Goal: Contribute content: Contribute content

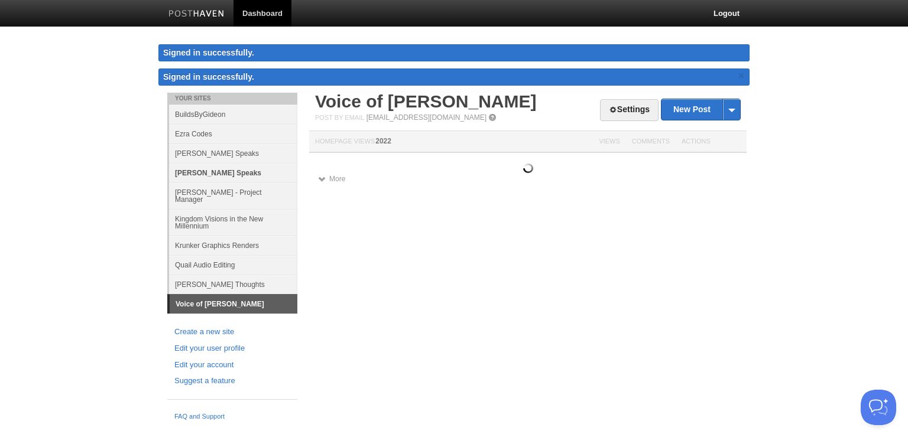
click at [256, 177] on link "[PERSON_NAME] Speaks" at bounding box center [233, 172] width 128 height 19
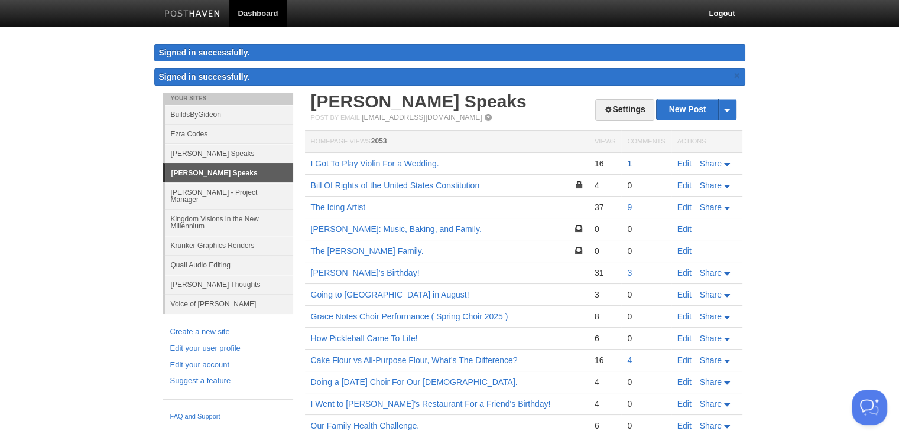
click at [628, 166] on link "1" at bounding box center [629, 163] width 5 height 9
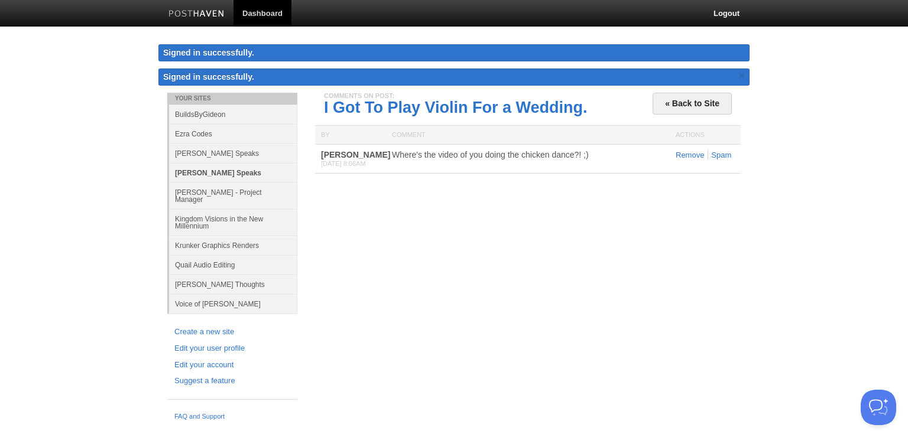
click at [284, 170] on link "[PERSON_NAME] Speaks" at bounding box center [233, 172] width 128 height 19
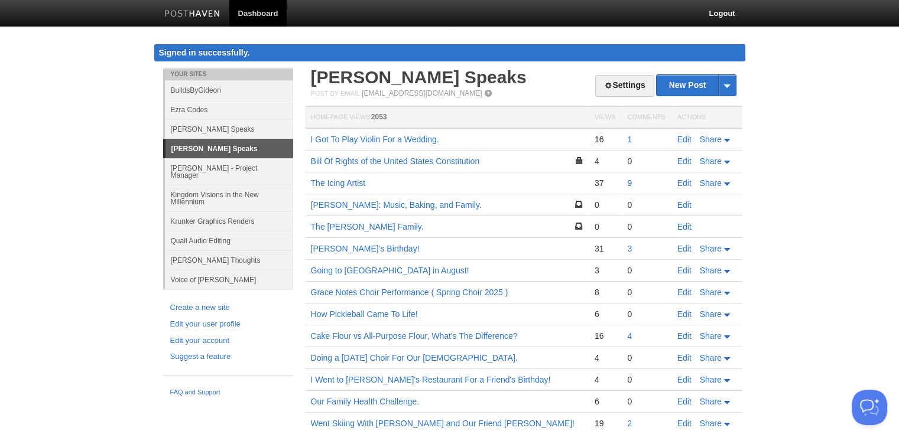
click at [629, 180] on link "9" at bounding box center [629, 182] width 5 height 9
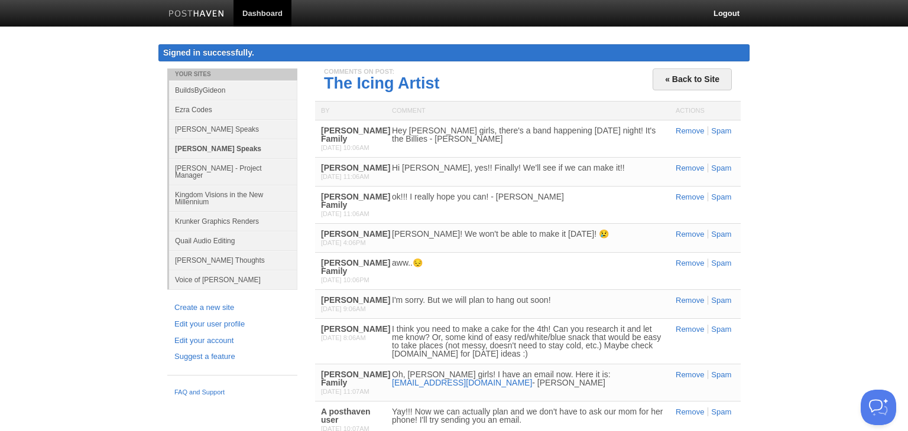
click at [236, 149] on link "[PERSON_NAME] Speaks" at bounding box center [233, 148] width 128 height 19
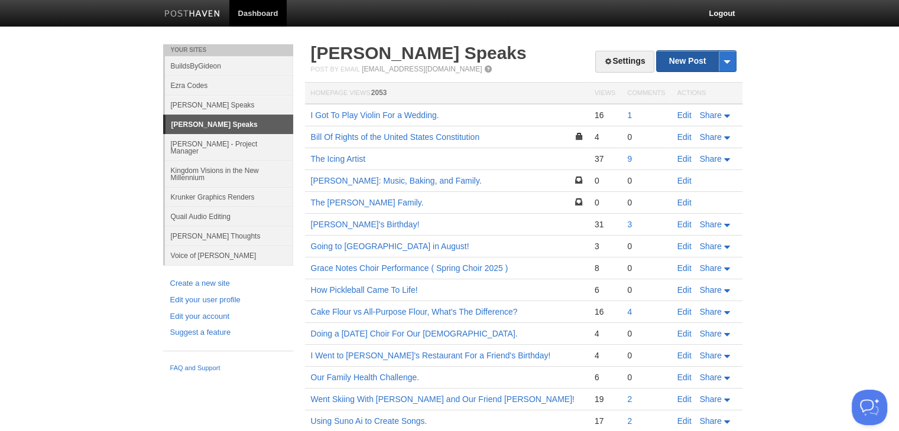
click at [688, 61] on link "New Post" at bounding box center [695, 61] width 79 height 21
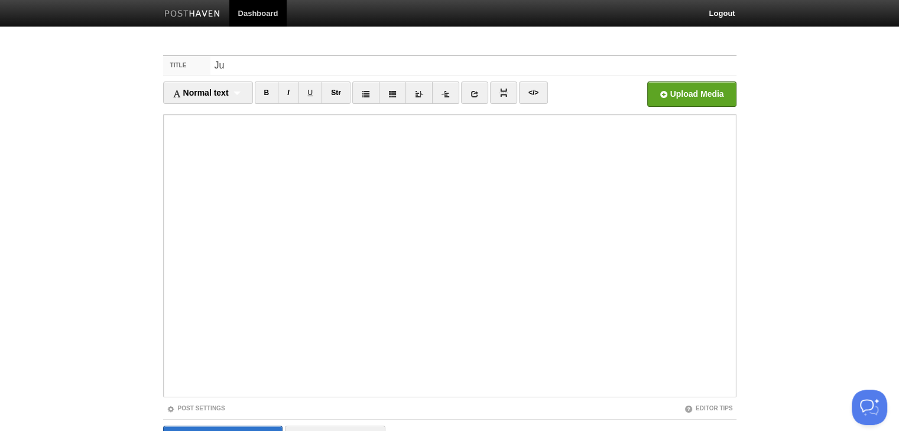
type input "J"
type input "France Trip!"
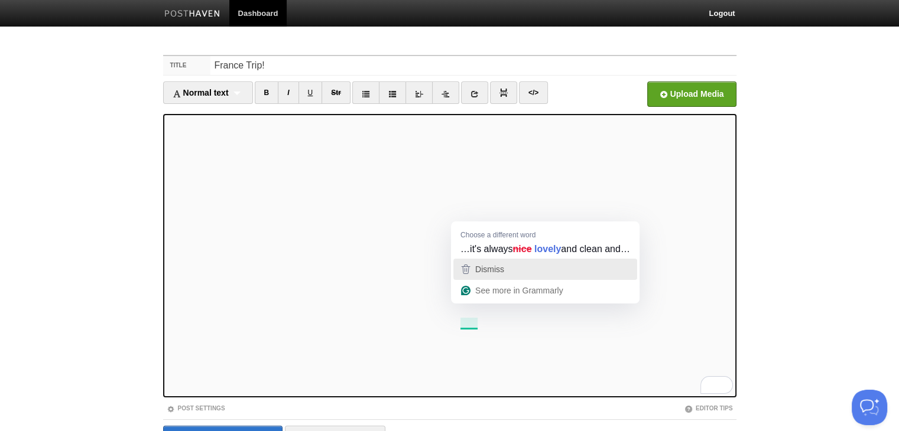
click at [487, 273] on button "Dismiss" at bounding box center [545, 269] width 184 height 21
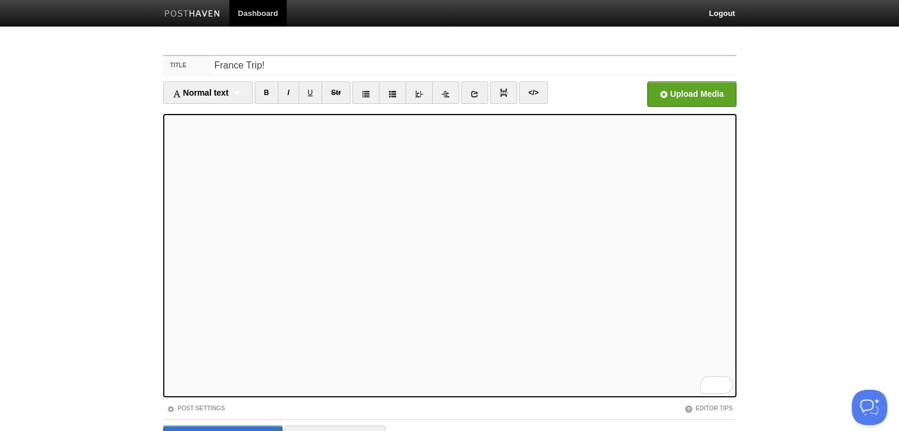
scroll to position [67, 0]
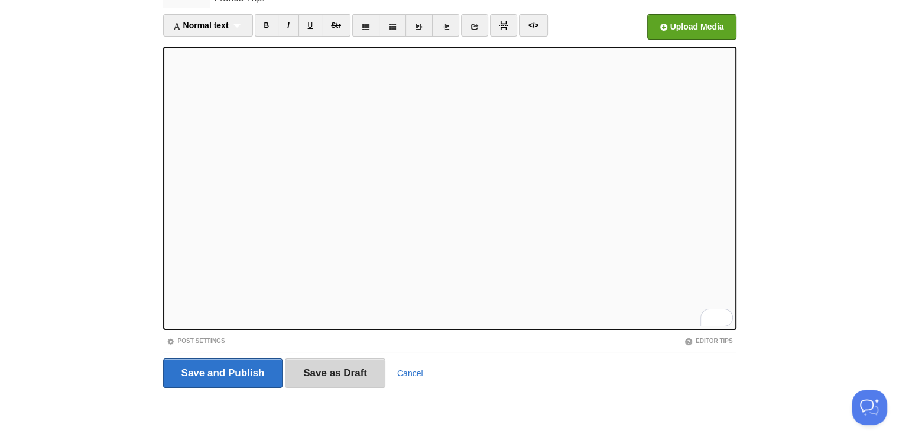
click at [330, 372] on input "Save as Draft" at bounding box center [335, 374] width 100 height 30
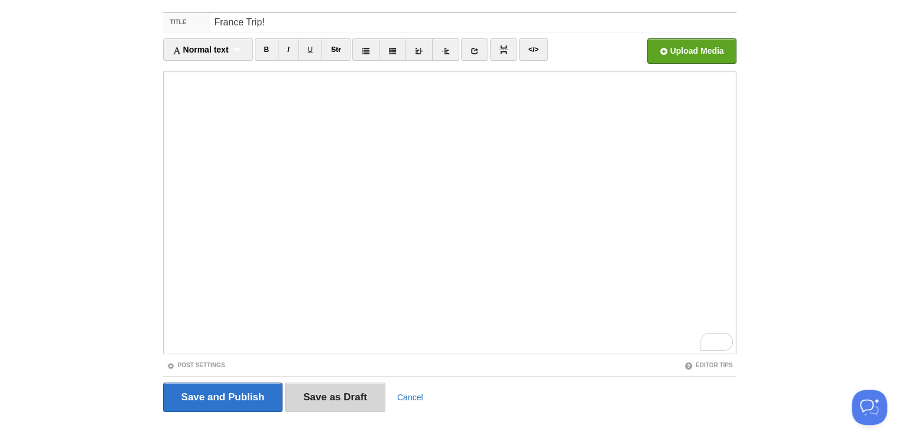
scroll to position [44, 0]
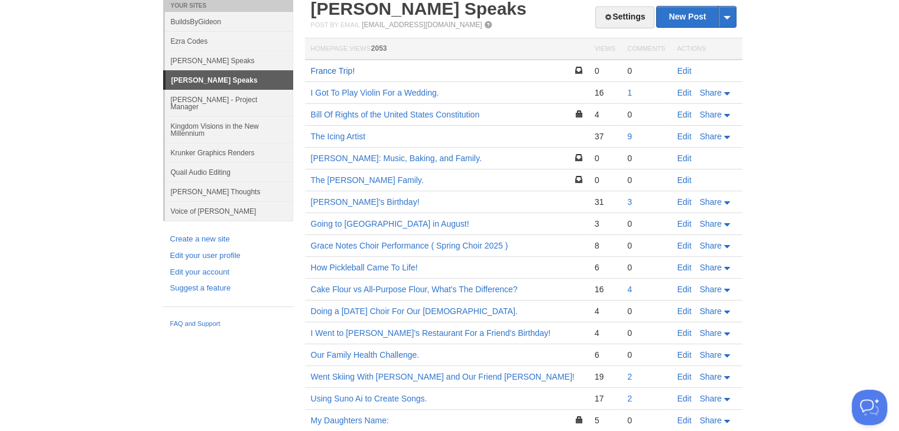
click at [342, 74] on link "France Trip!" at bounding box center [333, 70] width 44 height 9
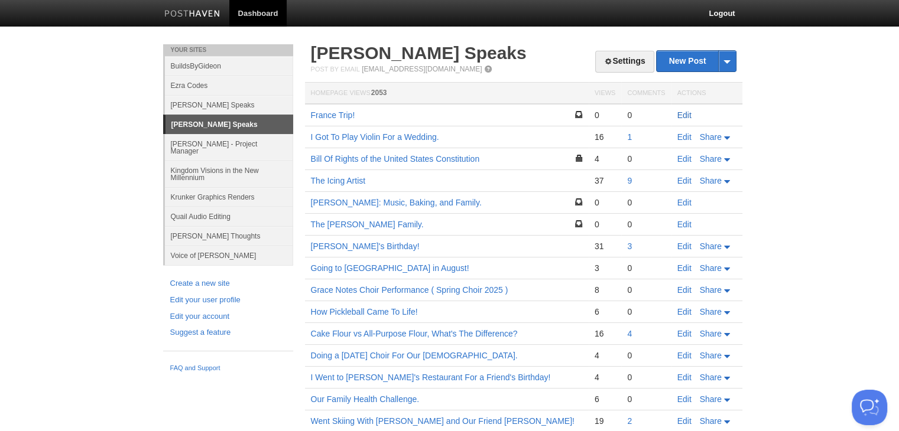
click at [680, 114] on link "Edit" at bounding box center [684, 114] width 14 height 9
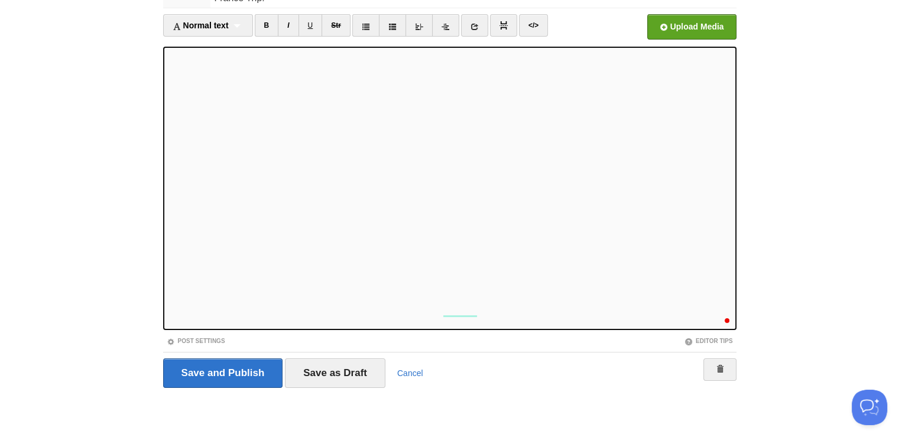
scroll to position [113, 0]
click at [347, 369] on input "Save as Draft" at bounding box center [335, 374] width 100 height 30
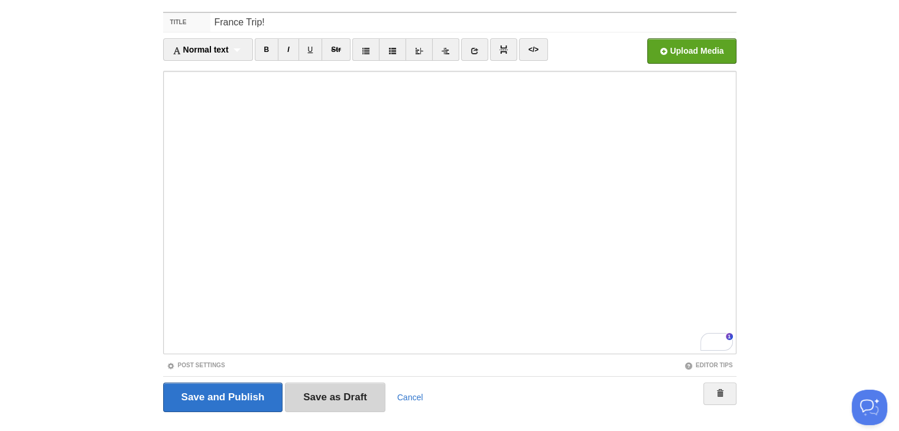
scroll to position [44, 0]
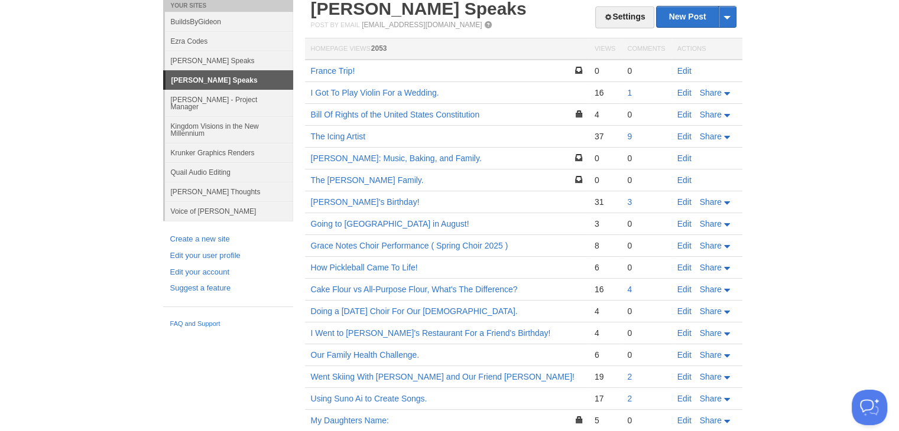
click at [392, 99] on td "I Got To Play Violin For a Wedding." at bounding box center [447, 93] width 284 height 22
click at [383, 93] on link "I Got To Play Violin For a Wedding." at bounding box center [375, 92] width 128 height 9
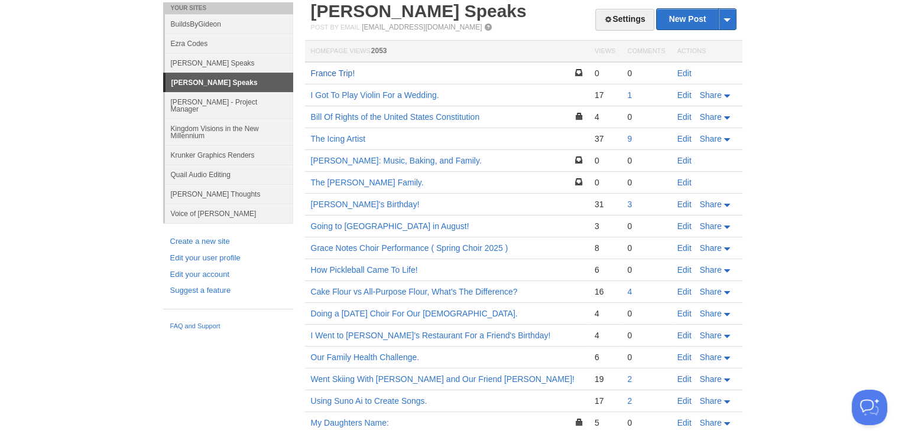
click at [341, 73] on link "France Trip!" at bounding box center [333, 73] width 44 height 9
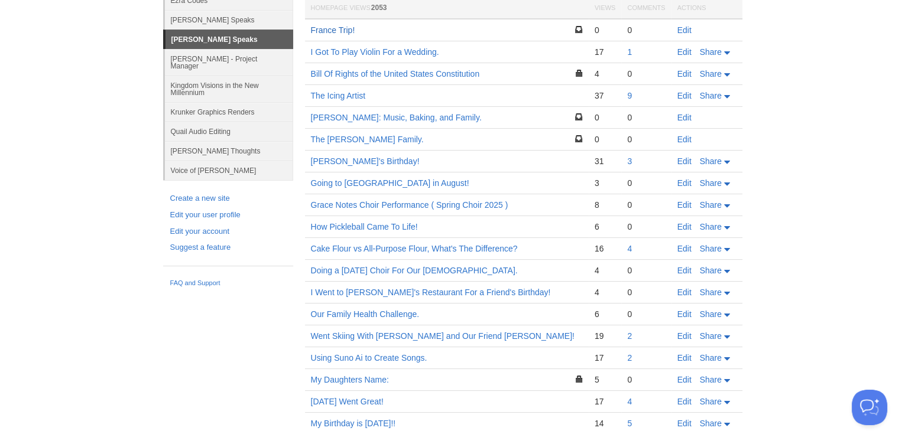
scroll to position [84, 0]
click at [337, 31] on link "France Trip!" at bounding box center [333, 30] width 44 height 9
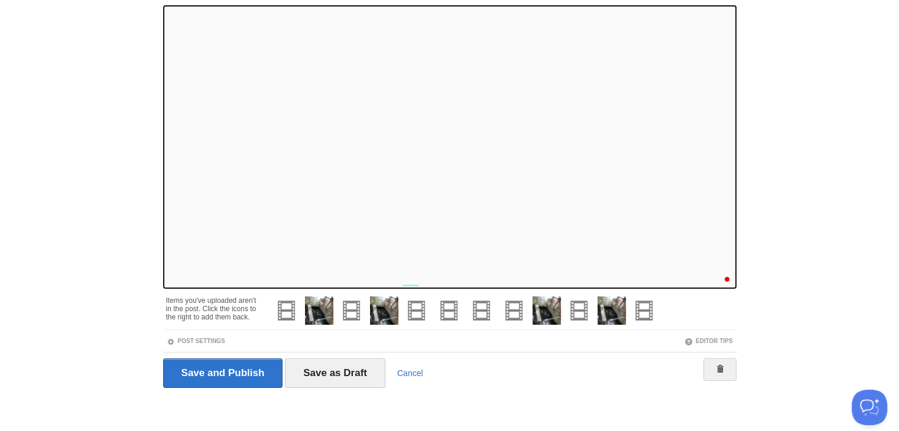
scroll to position [407, 0]
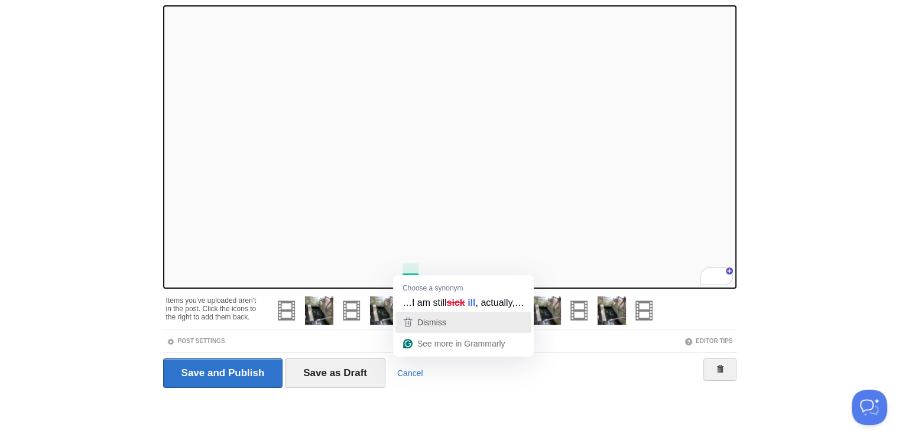
click at [447, 322] on div "Dismiss" at bounding box center [463, 323] width 125 height 18
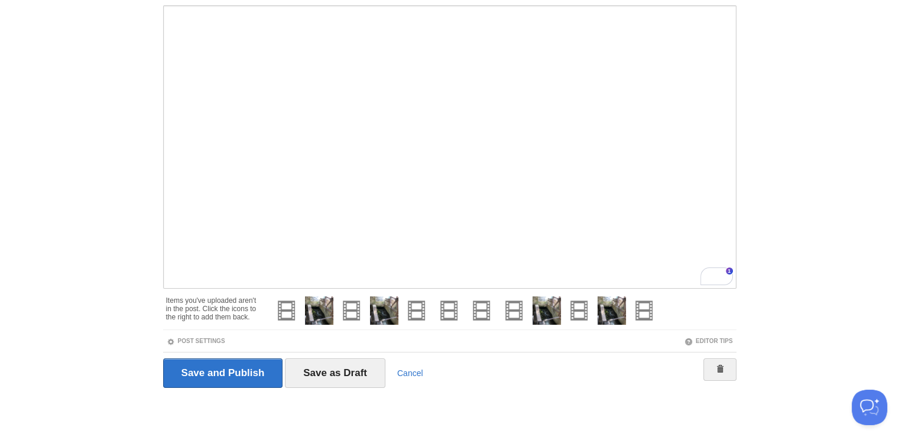
click at [700, 279] on div at bounding box center [716, 277] width 32 height 18
click at [714, 278] on div "Rewrite with Grammarly" at bounding box center [709, 277] width 13 height 14
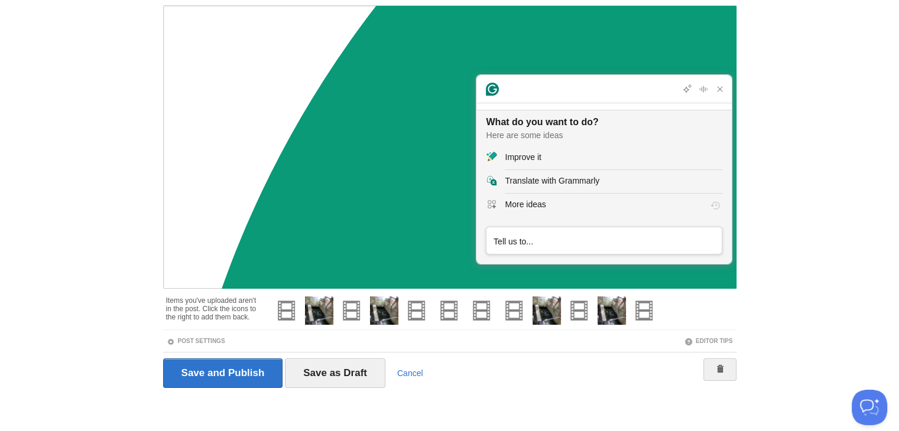
scroll to position [0, 0]
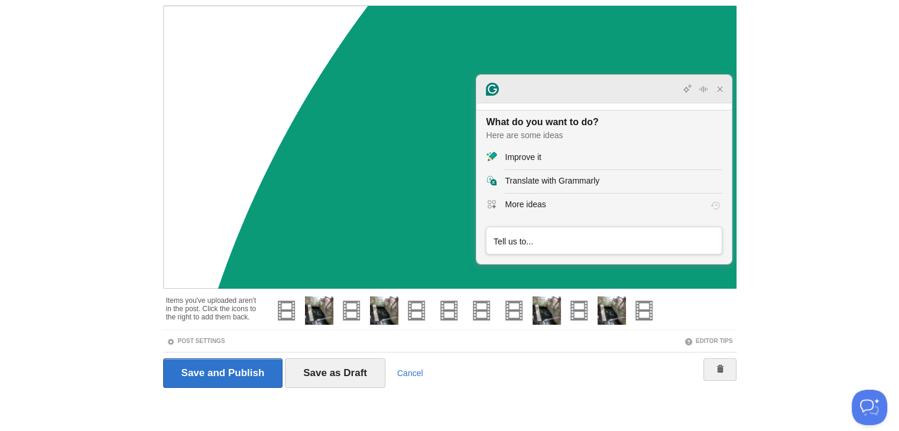
click at [720, 84] on icon "Close Grammarly Assistant" at bounding box center [719, 88] width 9 height 9
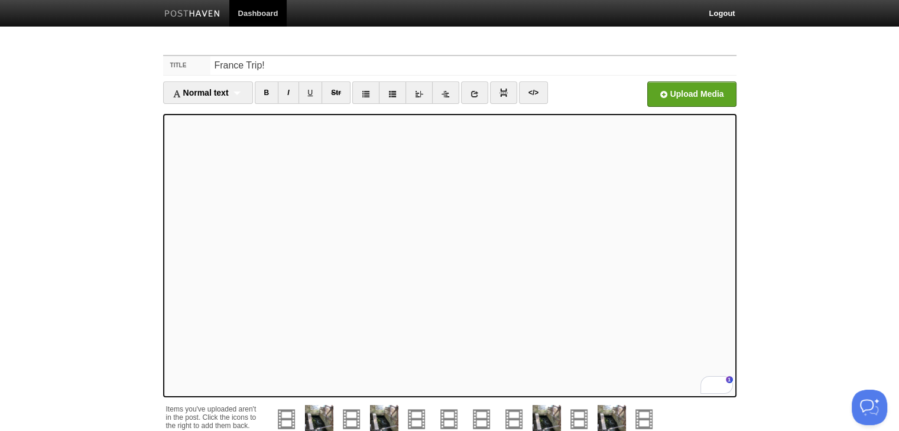
scroll to position [407, 0]
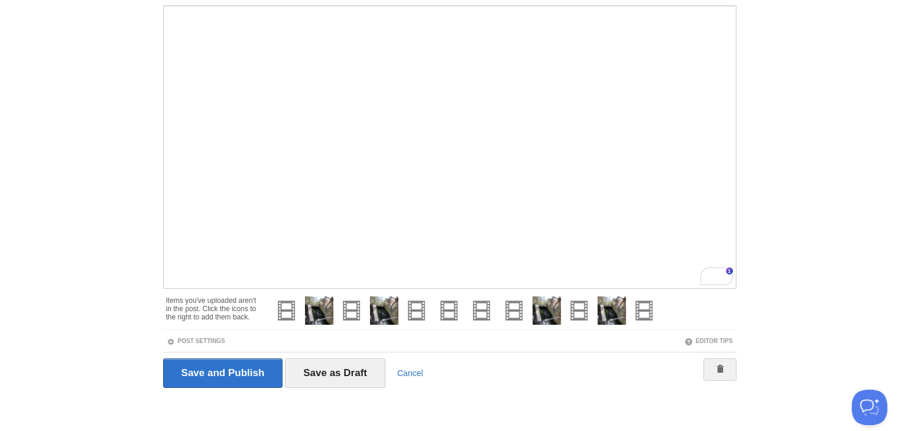
click at [715, 282] on div at bounding box center [716, 277] width 32 height 18
click at [715, 281] on div at bounding box center [716, 277] width 32 height 18
click at [714, 277] on div "Rewrite with Grammarly" at bounding box center [708, 276] width 13 height 14
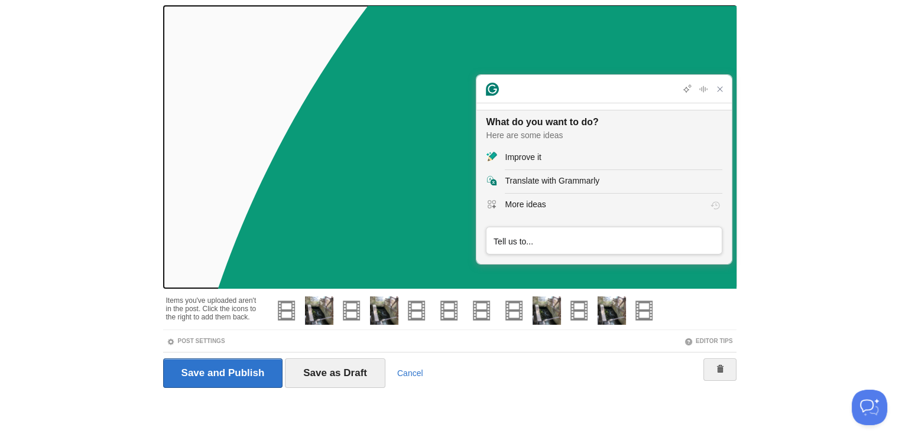
click at [720, 284] on iframe at bounding box center [449, 147] width 573 height 284
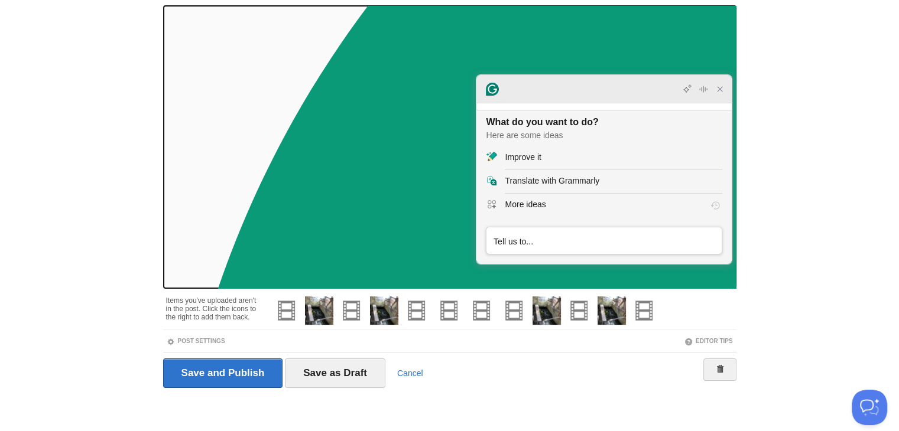
click at [726, 97] on div at bounding box center [603, 89] width 255 height 28
click at [717, 84] on icon "Close Grammarly Assistant" at bounding box center [719, 88] width 9 height 9
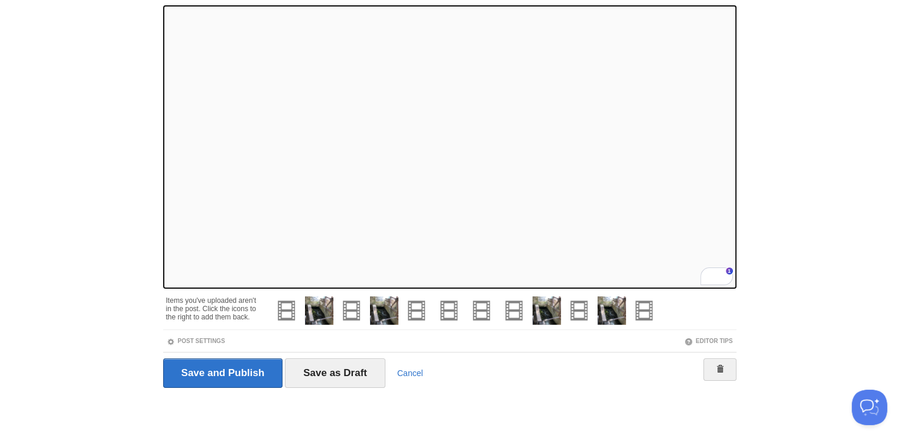
scroll to position [427, 0]
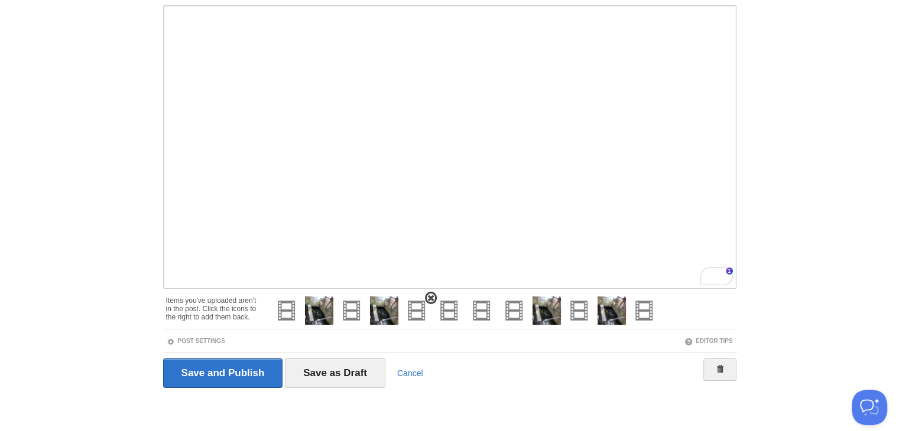
click at [433, 300] on span at bounding box center [431, 298] width 8 height 8
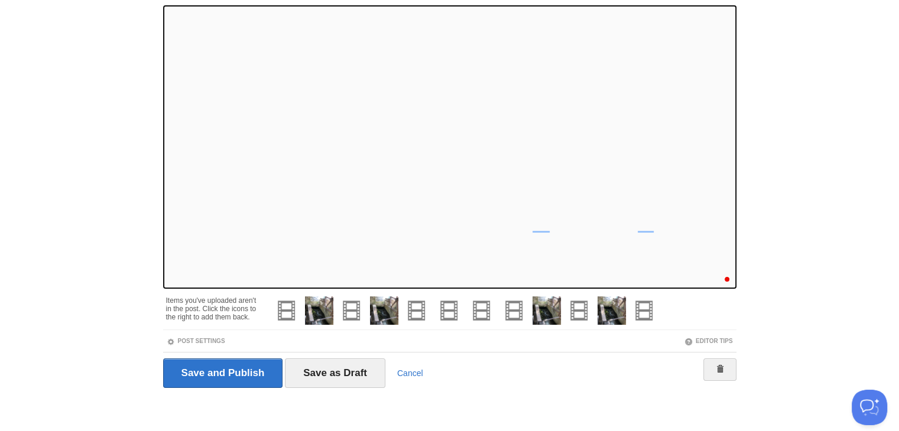
scroll to position [469, 0]
click at [359, 372] on input "Save as Draft" at bounding box center [335, 374] width 100 height 30
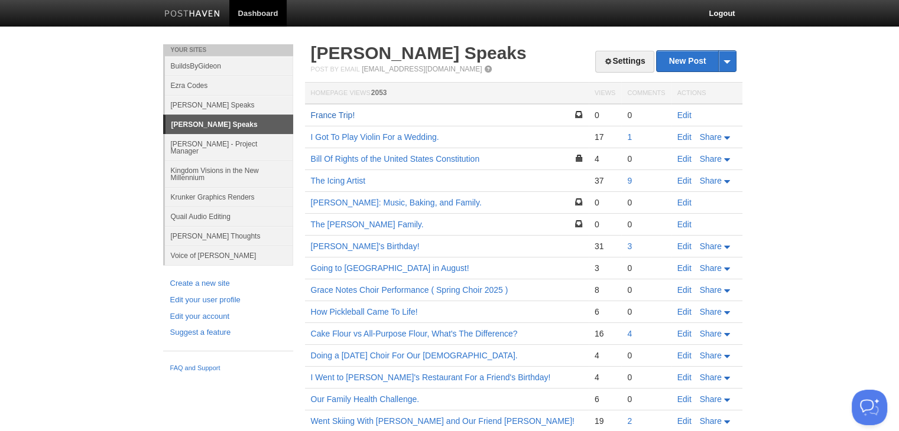
click at [336, 115] on link "France Trip!" at bounding box center [333, 114] width 44 height 9
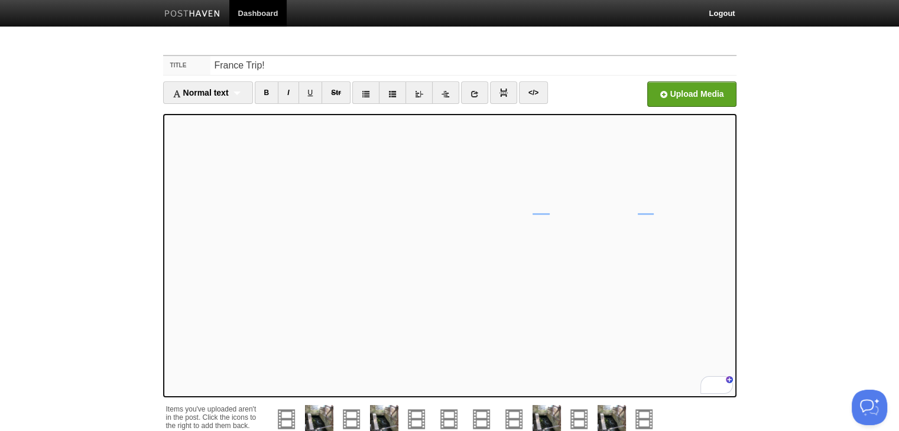
scroll to position [109, 0]
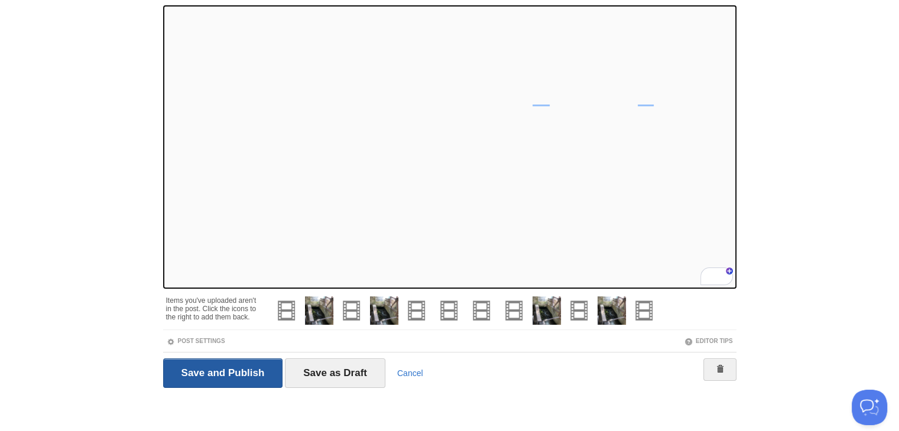
click at [206, 363] on input "Save and Publish" at bounding box center [223, 374] width 120 height 30
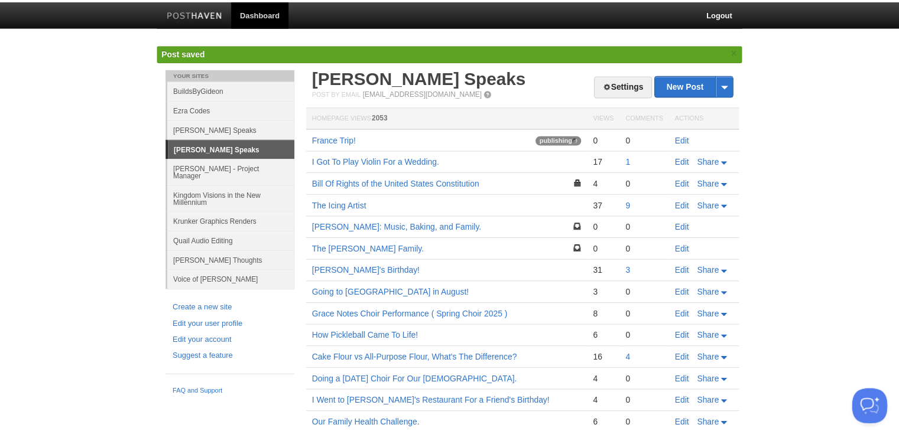
scroll to position [482, 0]
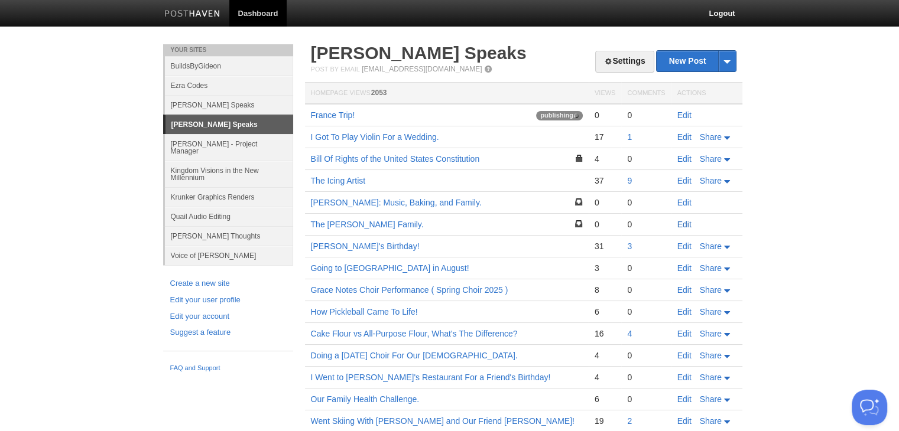
click at [683, 223] on link "Edit" at bounding box center [684, 224] width 14 height 9
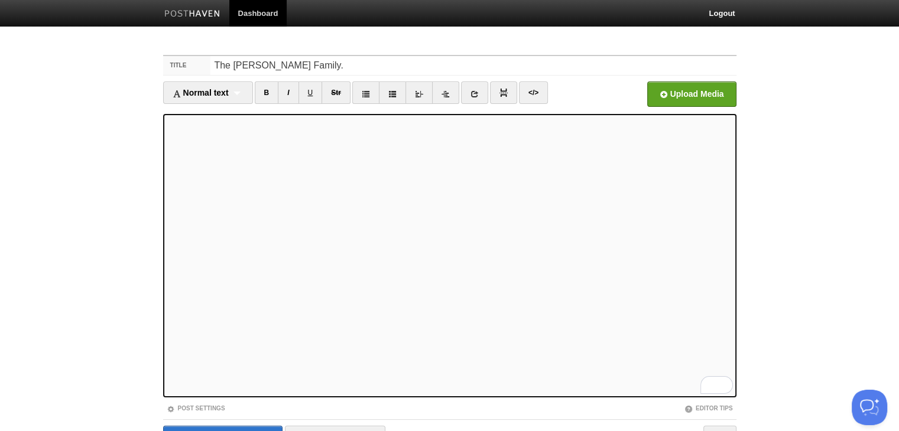
scroll to position [67, 0]
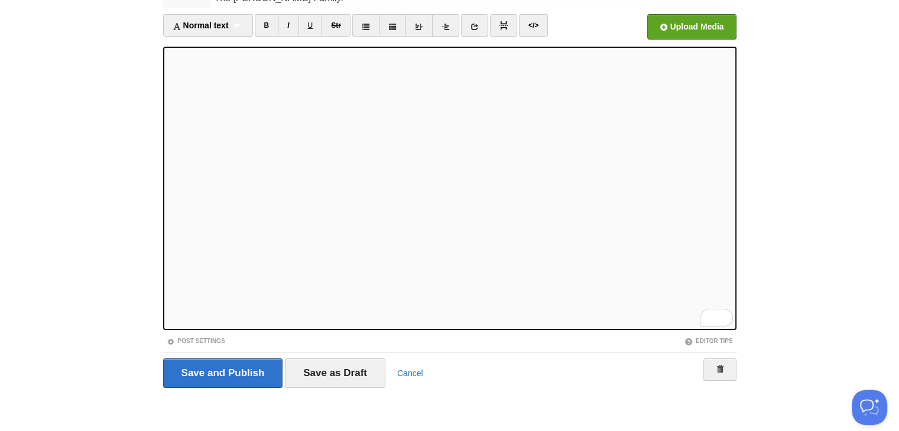
click at [698, 362] on div "Save and Publish Save as Draft Cancel" at bounding box center [449, 374] width 573 height 30
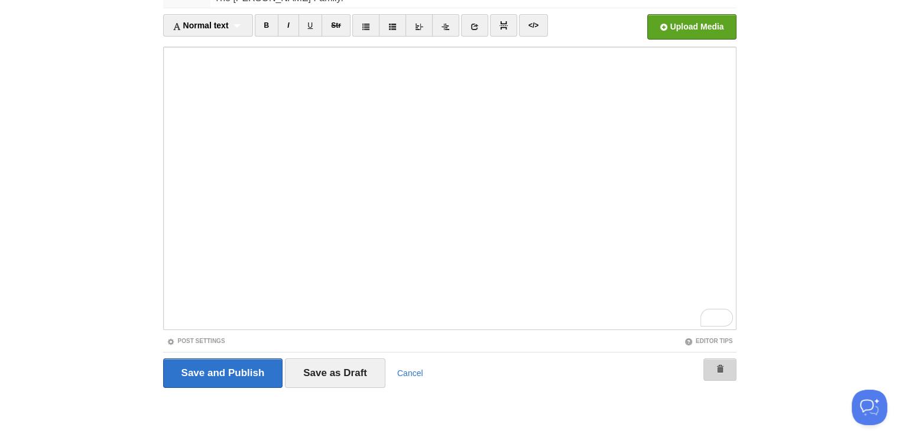
click at [710, 365] on link at bounding box center [719, 370] width 33 height 22
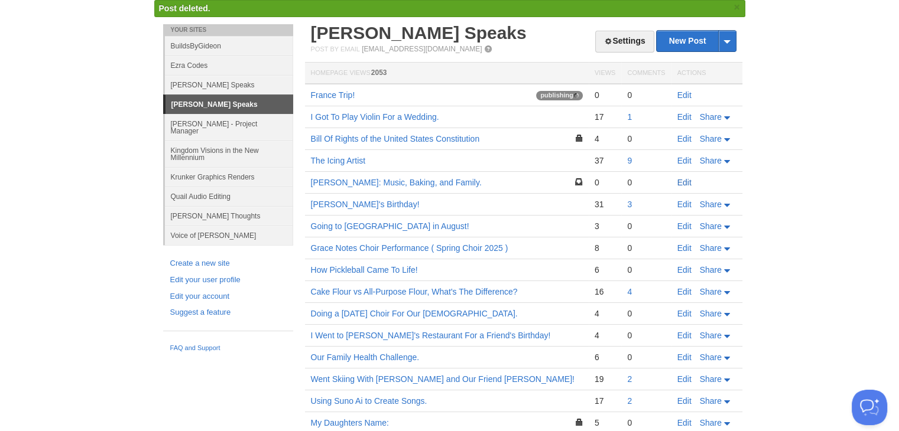
click at [677, 185] on link "Edit" at bounding box center [684, 182] width 14 height 9
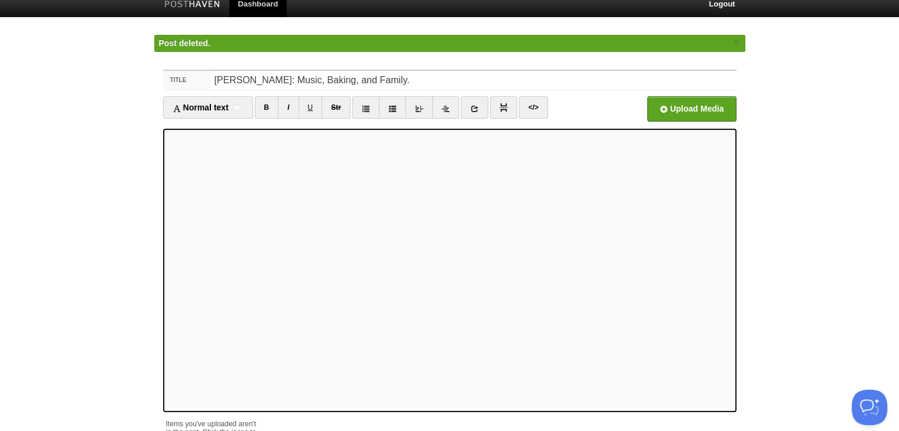
scroll to position [92, 0]
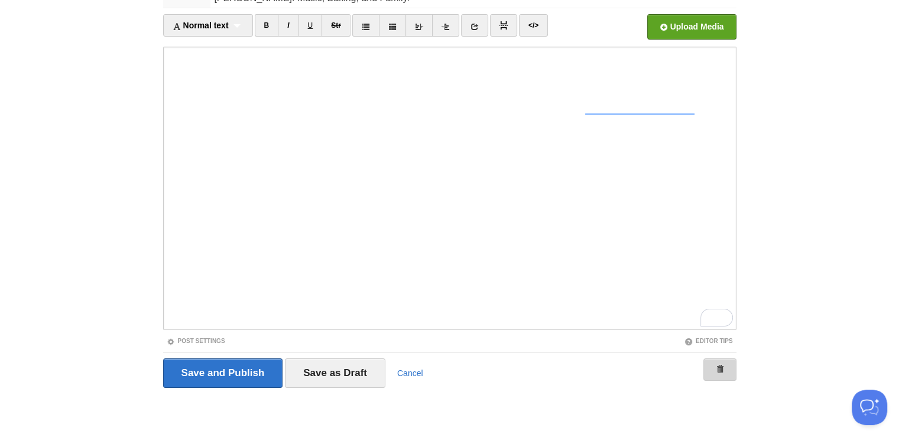
click at [731, 362] on link at bounding box center [719, 370] width 33 height 22
